Goal: Task Accomplishment & Management: Use online tool/utility

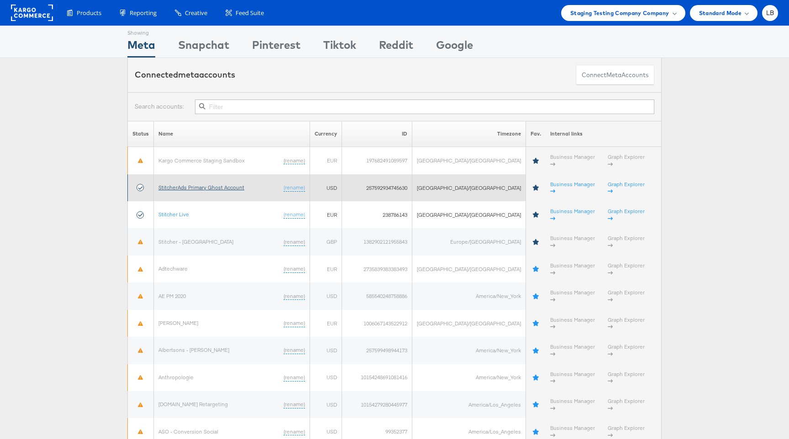
click at [197, 184] on link "StitcherAds Primary Ghost Account" at bounding box center [201, 187] width 86 height 7
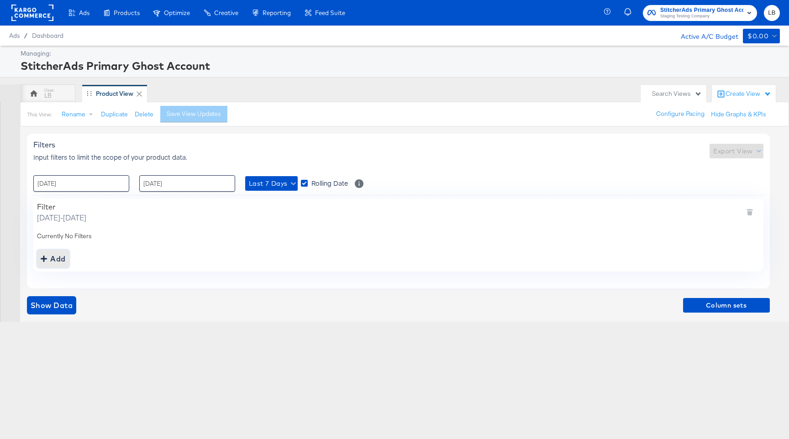
click at [55, 262] on div "Add" at bounding box center [53, 259] width 25 height 13
